Goal: Task Accomplishment & Management: Manage account settings

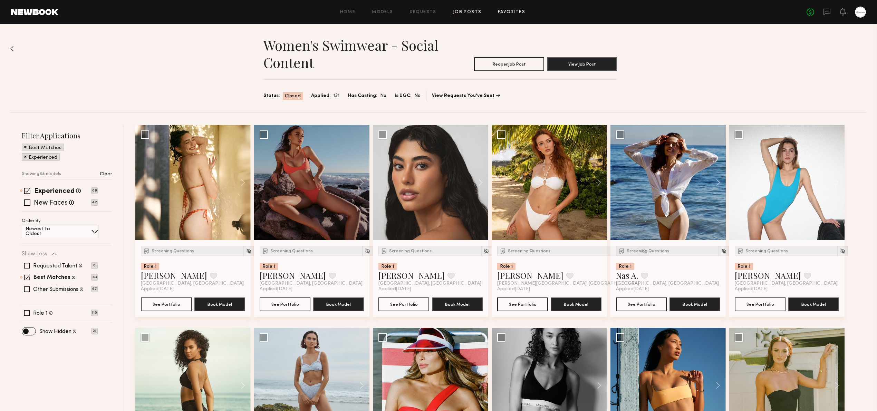
click at [523, 15] on link "Favorites" at bounding box center [511, 12] width 27 height 4
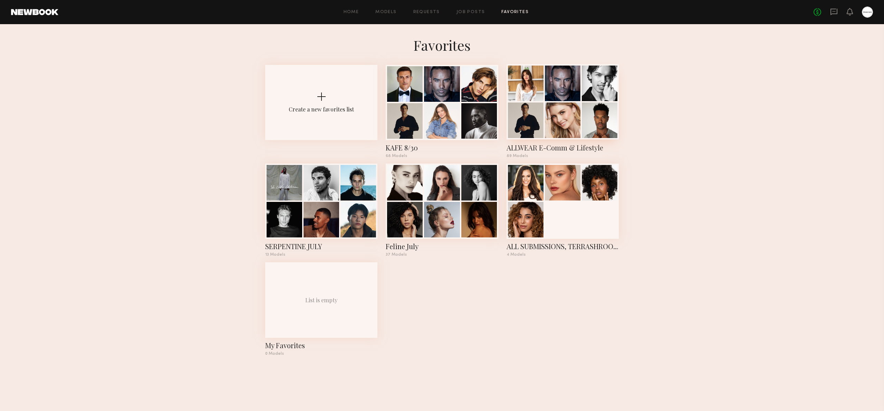
click at [553, 122] on div at bounding box center [563, 121] width 36 height 36
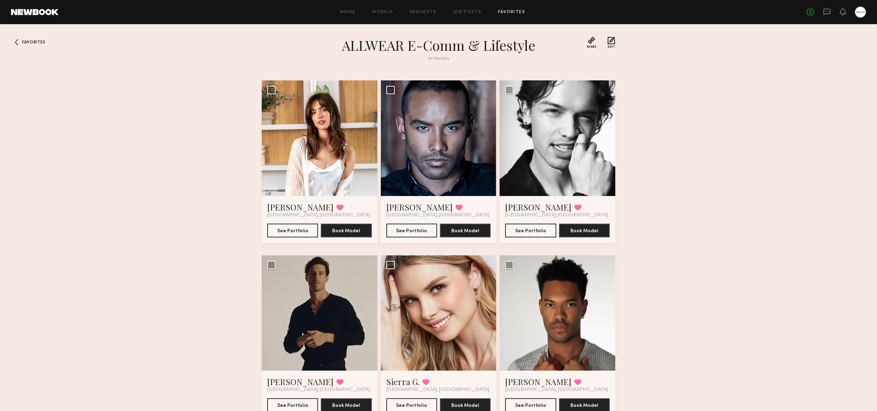
drag, startPoint x: 191, startPoint y: 143, endPoint x: 193, endPoint y: 140, distance: 4.2
click at [193, 140] on div "Favorites ALLWEAR E-Comm & Lifestyle 89 Models Share Copy Shareable Link Edit M…" at bounding box center [438, 239] width 877 height 405
drag, startPoint x: 422, startPoint y: 59, endPoint x: 457, endPoint y: 59, distance: 34.9
click at [457, 59] on div "89 Models" at bounding box center [438, 59] width 249 height 4
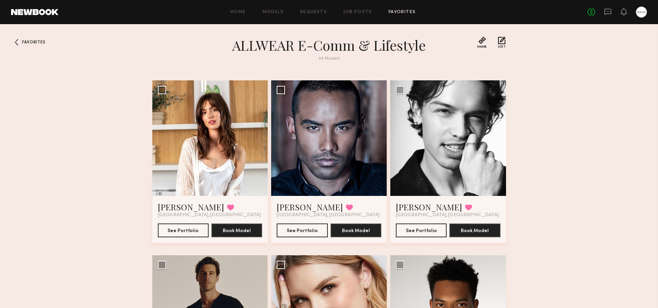
drag, startPoint x: 882, startPoint y: 0, endPoint x: 539, endPoint y: 89, distance: 355.0
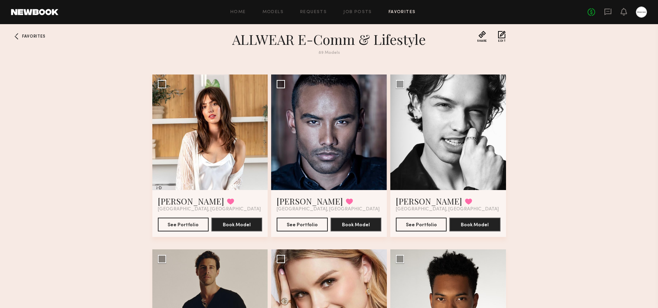
drag, startPoint x: 553, startPoint y: 88, endPoint x: 548, endPoint y: 132, distance: 44.2
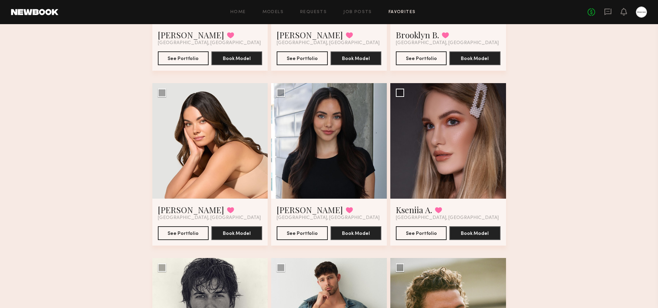
scroll to position [1535, 0]
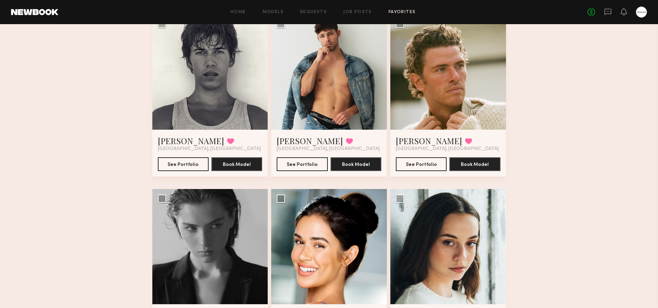
scroll to position [1742, 0]
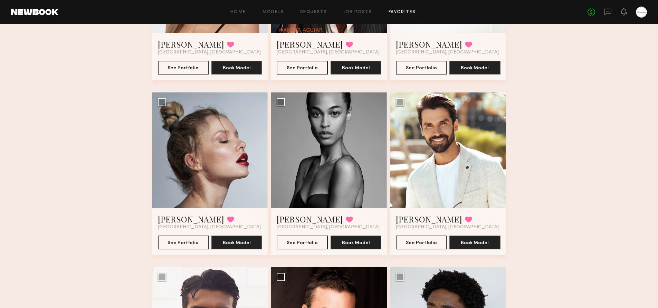
scroll to position [2295, 0]
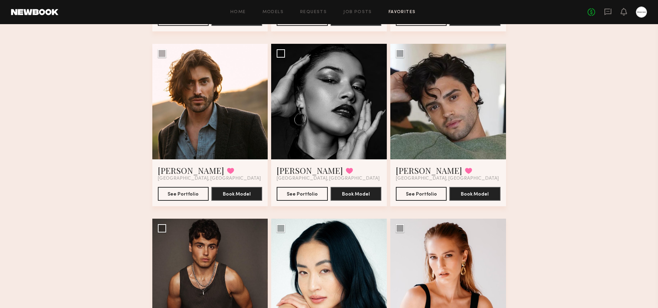
scroll to position [3400, 0]
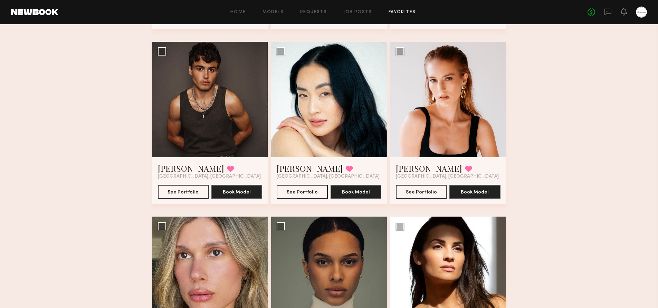
scroll to position [3607, 0]
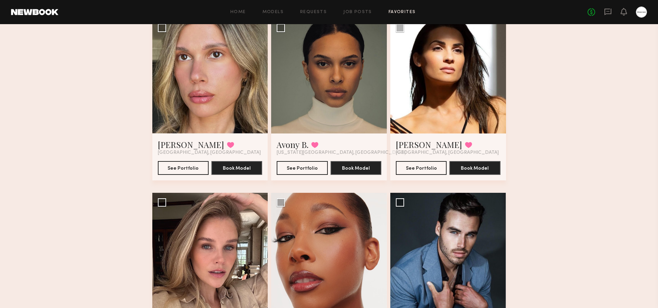
scroll to position [3745, 0]
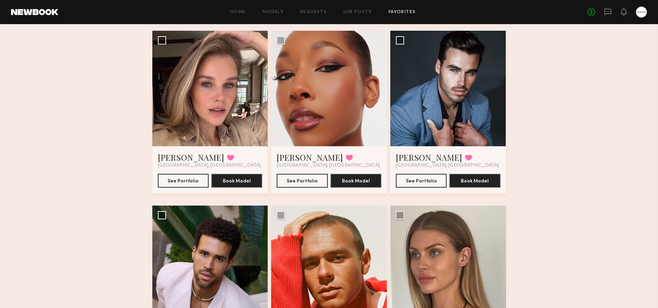
scroll to position [3952, 0]
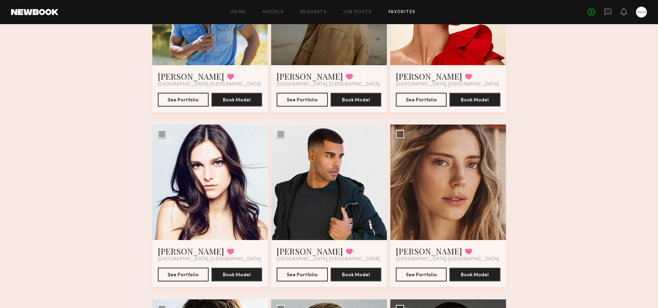
scroll to position [4574, 0]
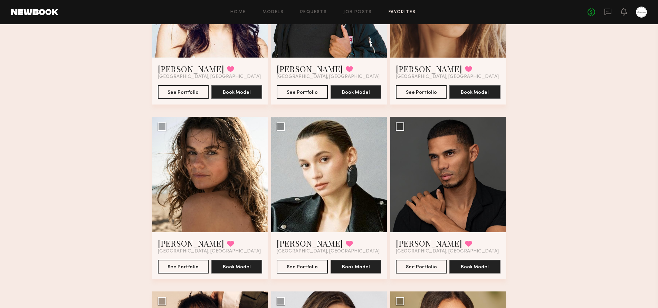
scroll to position [4549, 0]
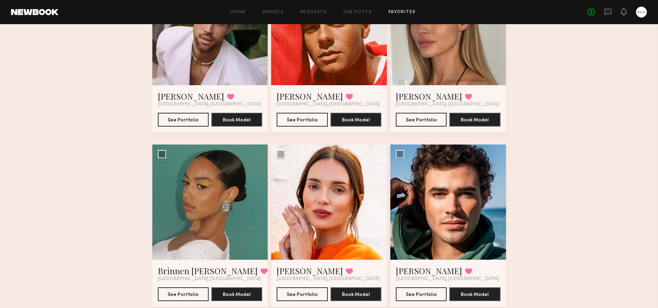
scroll to position [4066, 0]
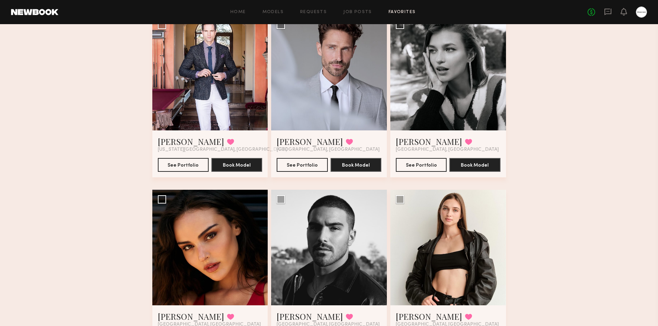
scroll to position [2823, 0]
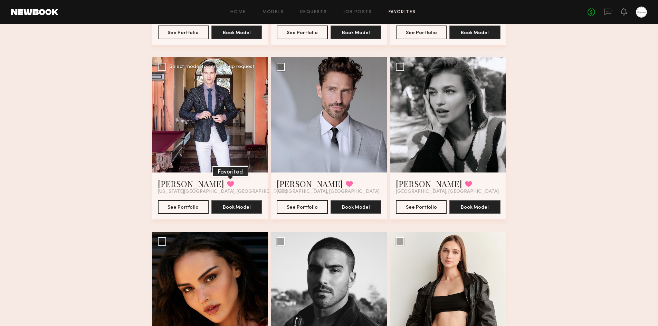
click at [227, 183] on button at bounding box center [230, 184] width 7 height 6
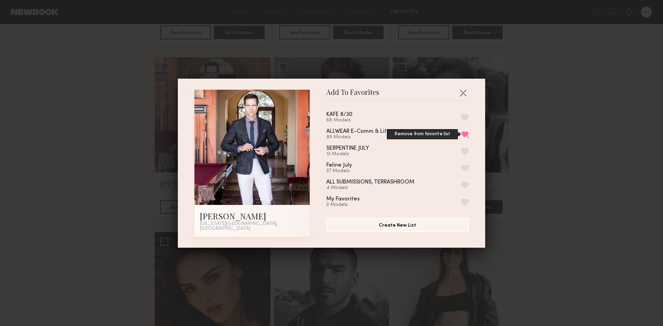
click at [461, 137] on button "Remove from favorite list" at bounding box center [464, 134] width 7 height 6
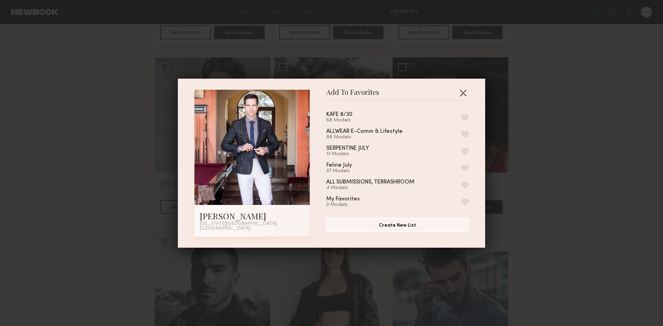
click at [462, 95] on button "button" at bounding box center [463, 92] width 11 height 11
